Goal: Browse casually

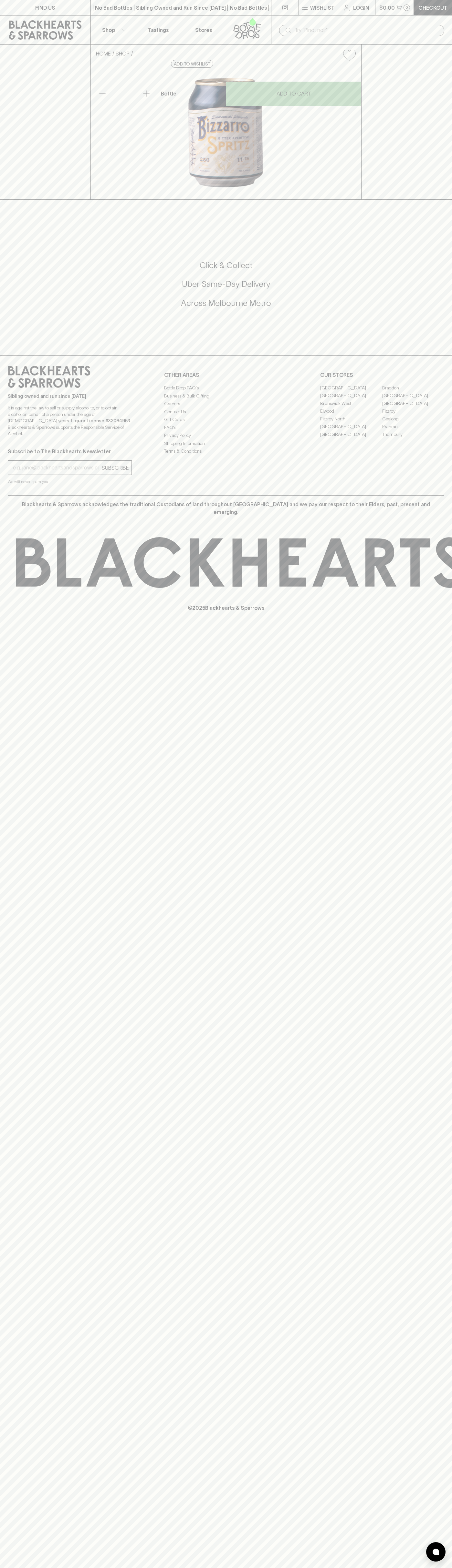
click at [450, 19] on div "​" at bounding box center [361, 30] width 181 height 29
click at [428, 1113] on div "FIND US | No Bad Bottles | Sibling Owned and Run Since 2006 | No Bad Bottles | …" at bounding box center [226, 784] width 452 height 1568
click at [380, 1567] on html "FIND US | No Bad Bottles | Sibling Owned and Run Since 2006 | No Bad Bottles | …" at bounding box center [226, 784] width 452 height 1568
click at [28, 729] on div "FIND US | No Bad Bottles | Sibling Owned and Run Since 2006 | No Bad Bottles | …" at bounding box center [226, 784] width 452 height 1568
